Goal: Task Accomplishment & Management: Check status

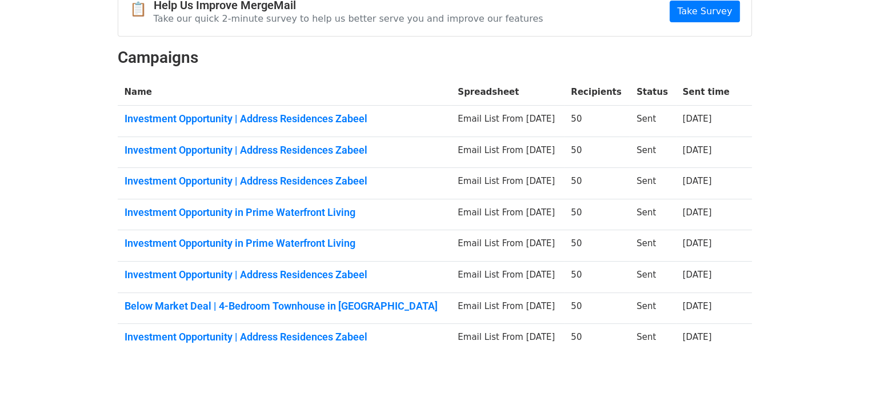
scroll to position [109, 0]
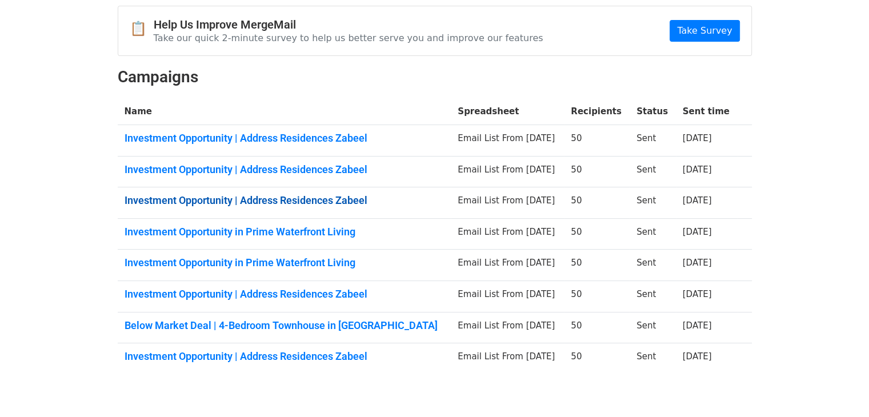
click at [290, 197] on link "Investment Opportunity | Address Residences Zabeel" at bounding box center [284, 200] width 320 height 13
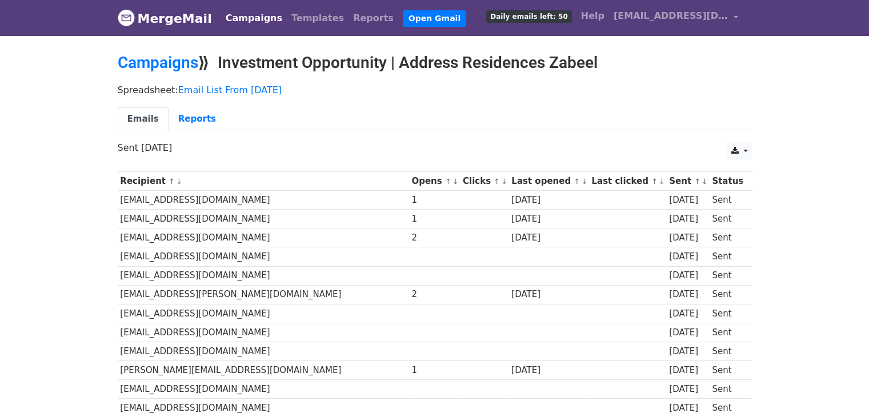
click at [350, 142] on p "Sent 7 days ago" at bounding box center [435, 148] width 634 height 12
click at [199, 101] on div "Spreadsheet: Email List From 16-Sep-2025 Emails Reports" at bounding box center [434, 110] width 651 height 64
click at [203, 110] on link "Reports" at bounding box center [196, 118] width 57 height 23
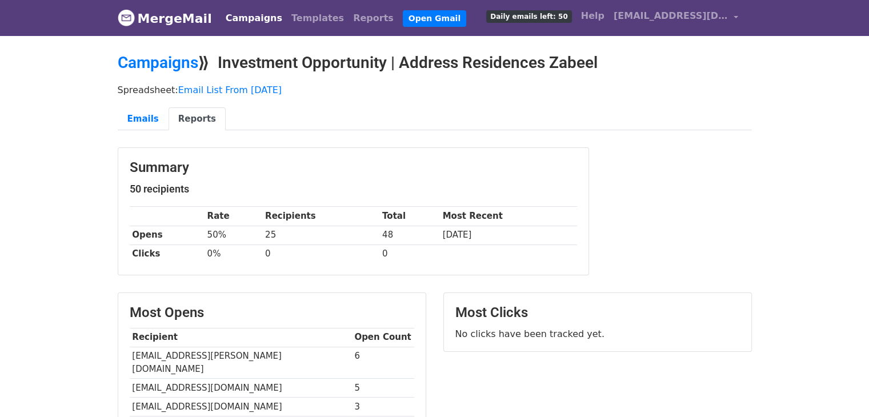
click at [143, 18] on link "MergeMail" at bounding box center [165, 18] width 94 height 24
